Goal: Information Seeking & Learning: Understand process/instructions

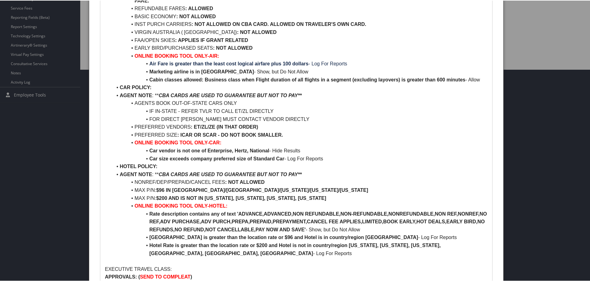
scroll to position [216, 0]
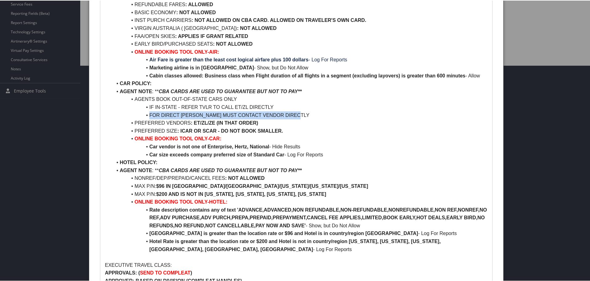
drag, startPoint x: 149, startPoint y: 114, endPoint x: 296, endPoint y: 114, distance: 147.4
click at [297, 114] on li "FOR DIRECT [PERSON_NAME] MUST CONTACT VENDOR DIRECTLY" at bounding box center [299, 115] width 375 height 8
drag, startPoint x: 135, startPoint y: 123, endPoint x: 287, endPoint y: 132, distance: 151.7
click at [287, 132] on ul "AGENT NOTE : ** CBA CARD MAY BE USED TO BOOK AIR AND REQUIRES APPROVAL** AIR PO…" at bounding box center [296, 107] width 383 height 292
click at [233, 118] on li "FOR DIRECT [PERSON_NAME] MUST CONTACT VENDOR DIRECTLY" at bounding box center [299, 115] width 375 height 8
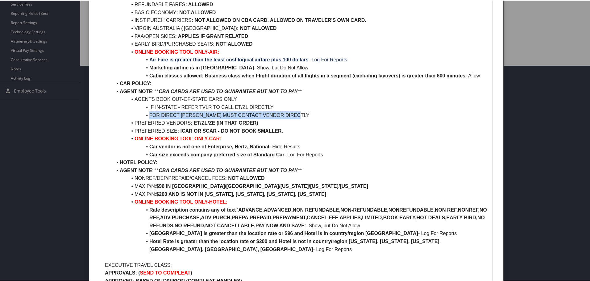
drag, startPoint x: 147, startPoint y: 113, endPoint x: 298, endPoint y: 115, distance: 151.2
click at [298, 115] on li "FOR DIRECT [PERSON_NAME] MUST CONTACT VENDOR DIRECTLY" at bounding box center [299, 115] width 375 height 8
